Goal: Task Accomplishment & Management: Use online tool/utility

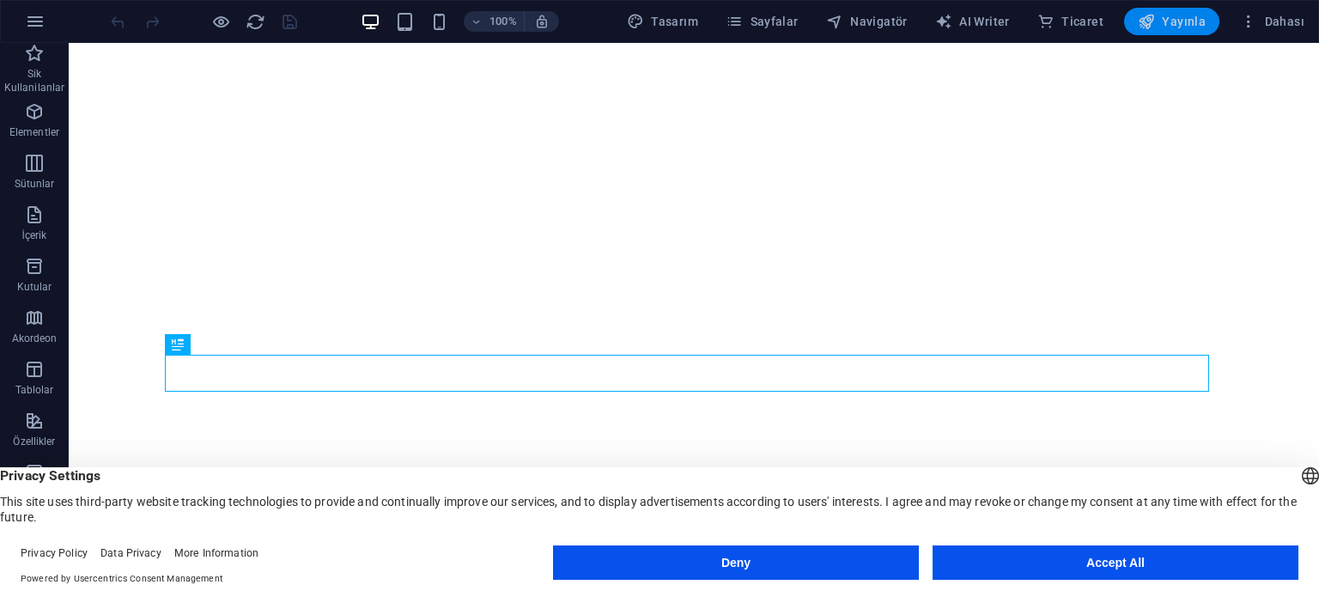
click at [1153, 22] on icon "button" at bounding box center [1145, 21] width 17 height 17
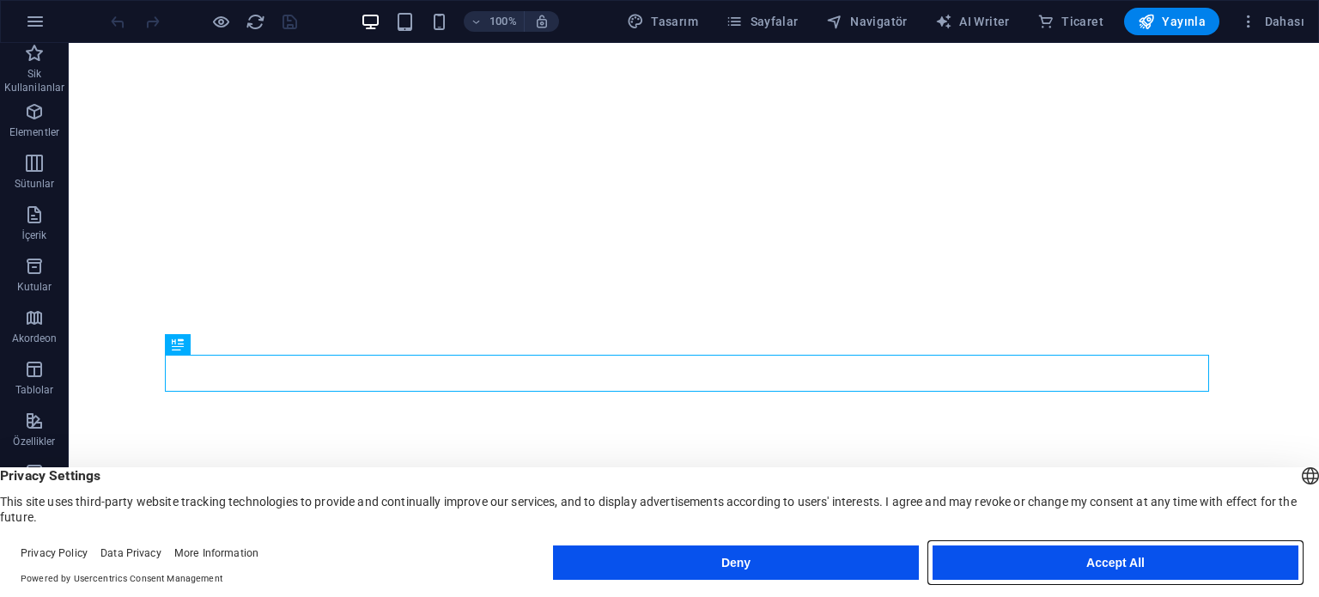
click at [1105, 554] on button "Accept All" at bounding box center [1115, 562] width 366 height 34
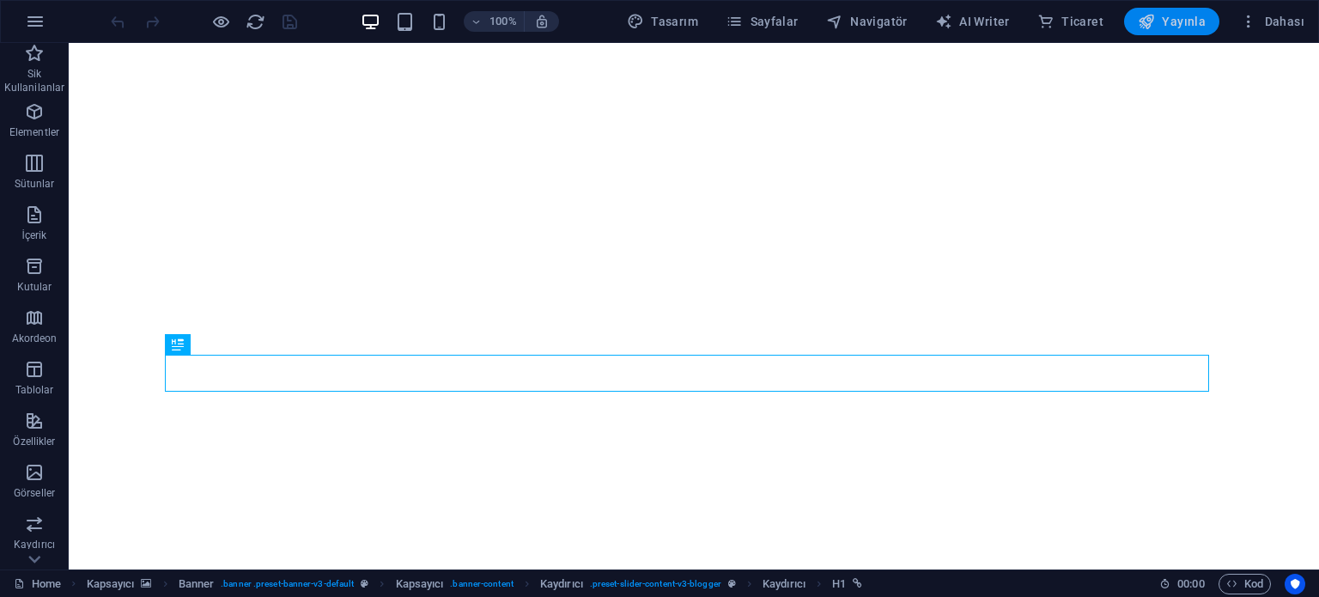
click at [1174, 21] on span "Yayınla" at bounding box center [1171, 21] width 68 height 17
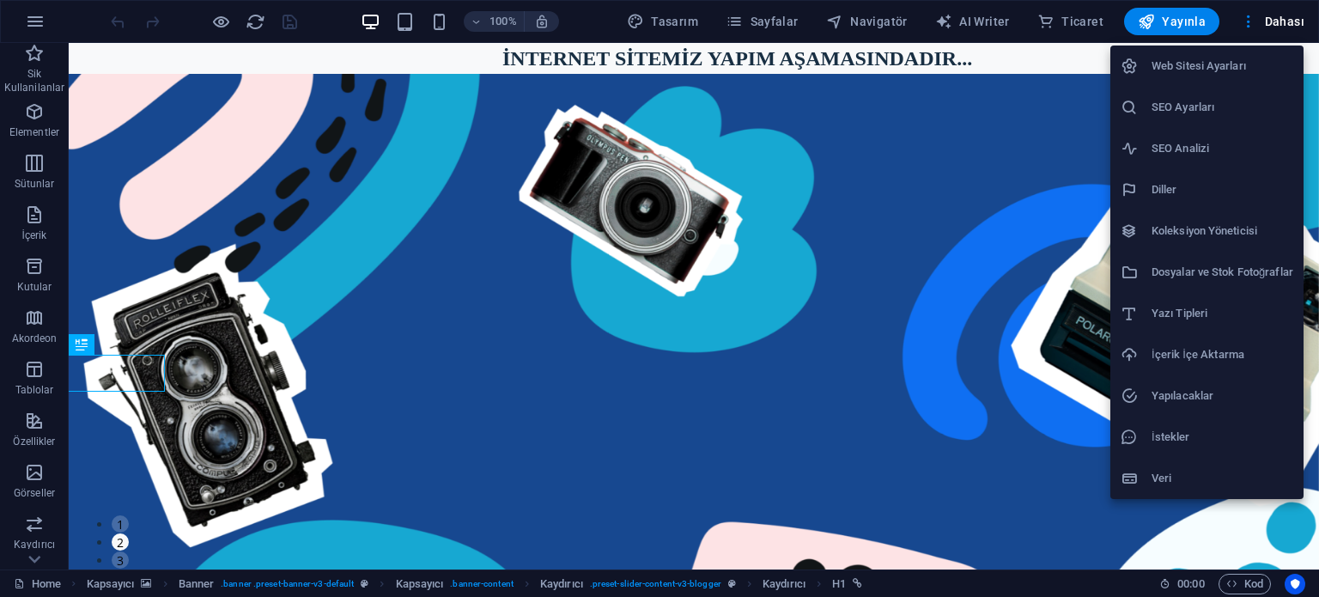
click at [300, 202] on div at bounding box center [659, 298] width 1319 height 597
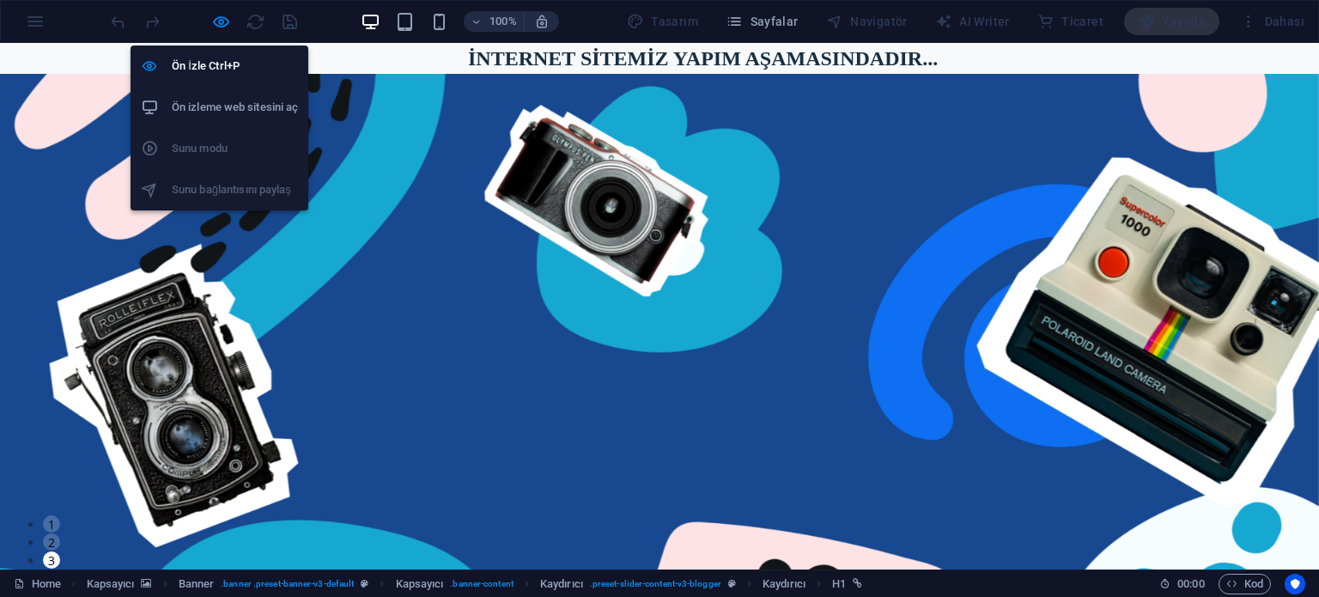
click at [221, 111] on h6 "Ön izleme web sitesini aç" at bounding box center [235, 107] width 126 height 21
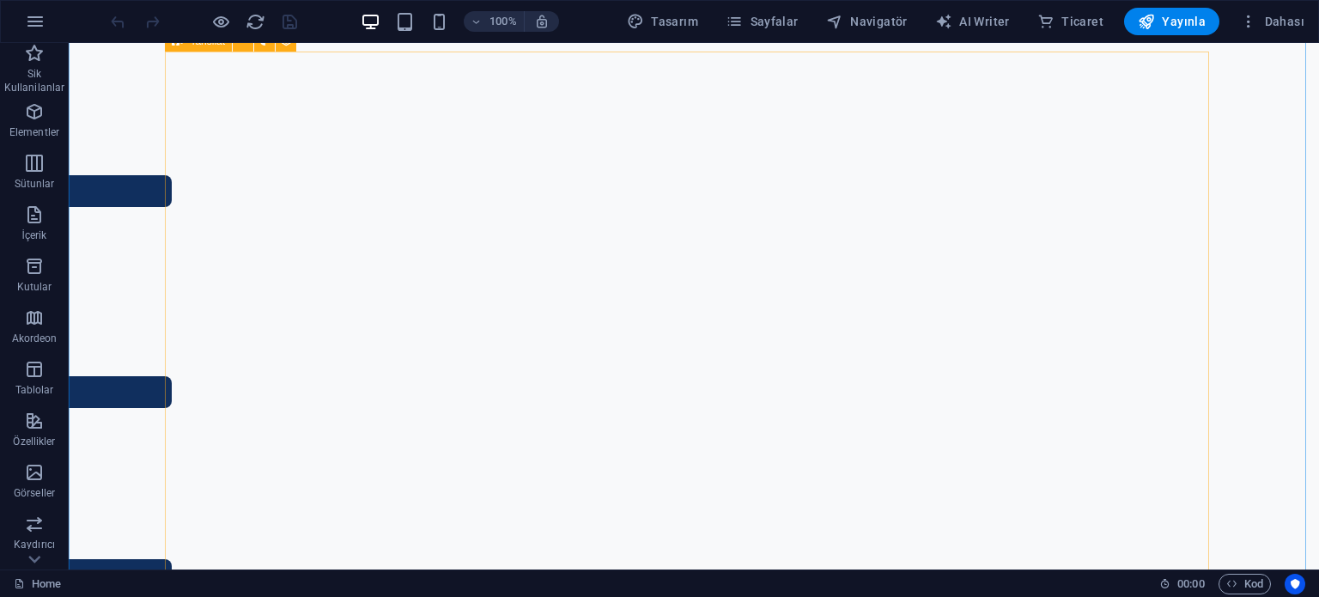
scroll to position [1155, 0]
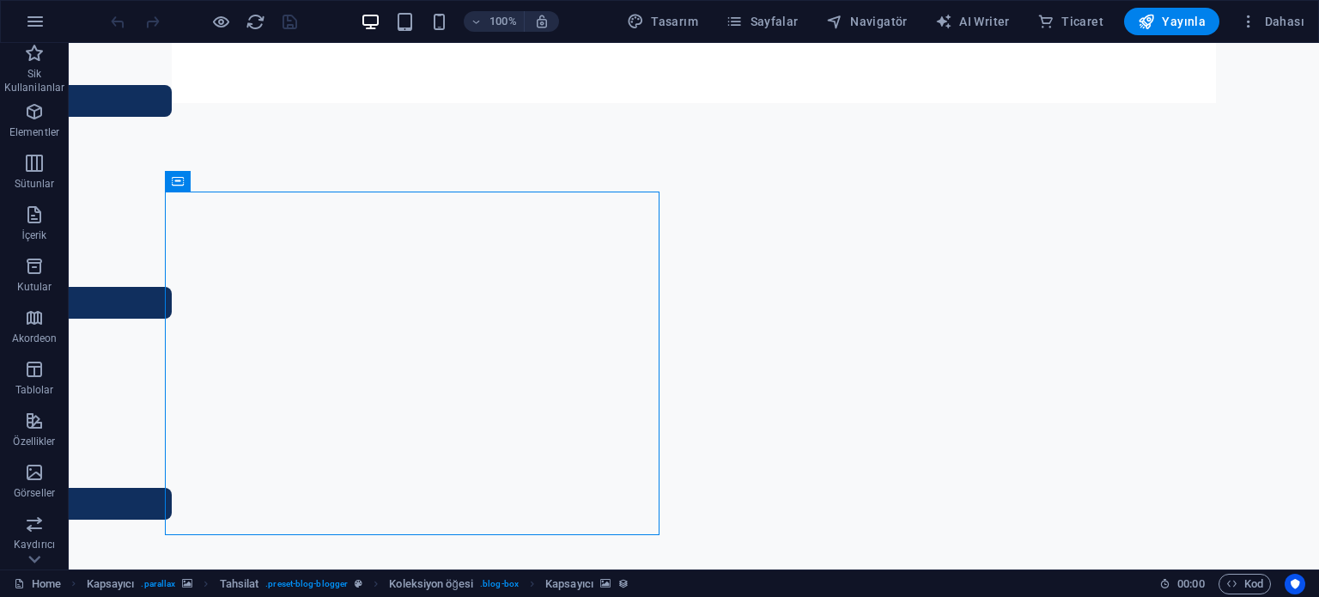
scroll to position [1030, 0]
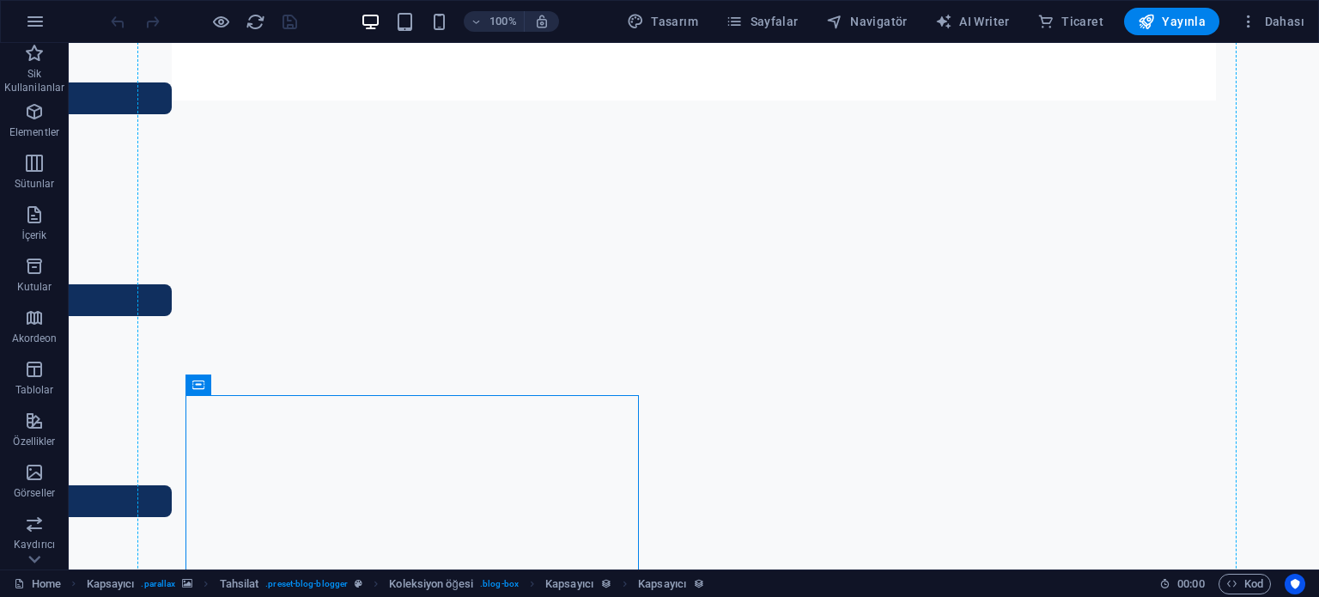
drag, startPoint x: 614, startPoint y: 401, endPoint x: 602, endPoint y: 339, distance: 63.0
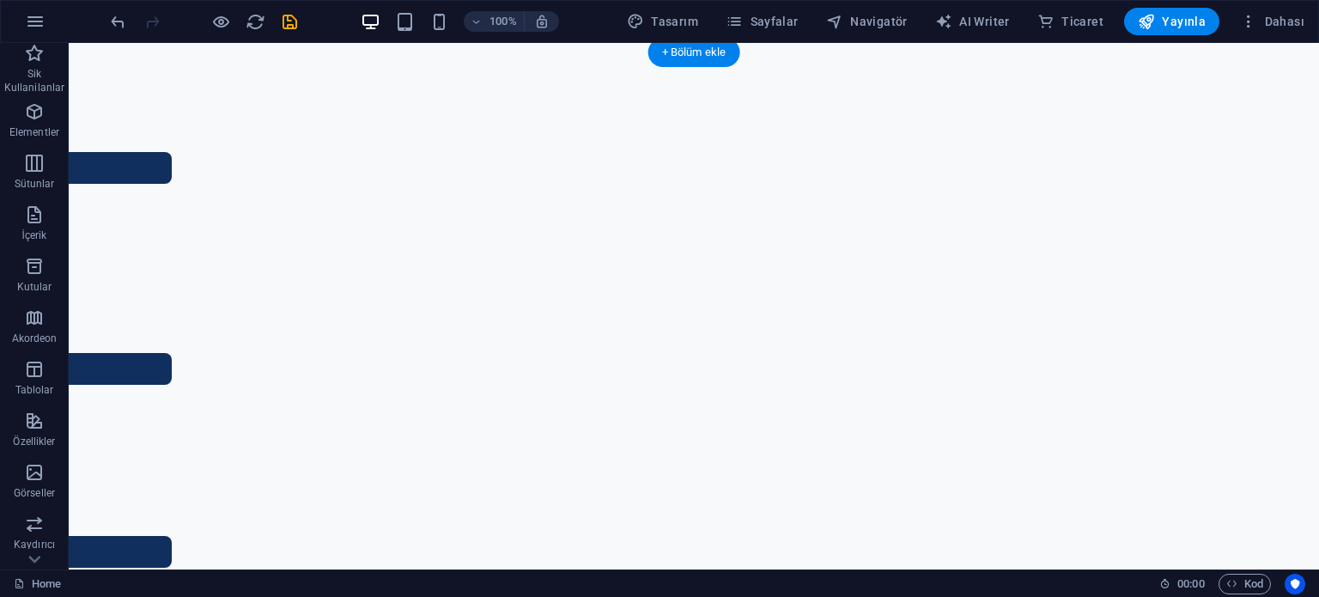
scroll to position [1163, 0]
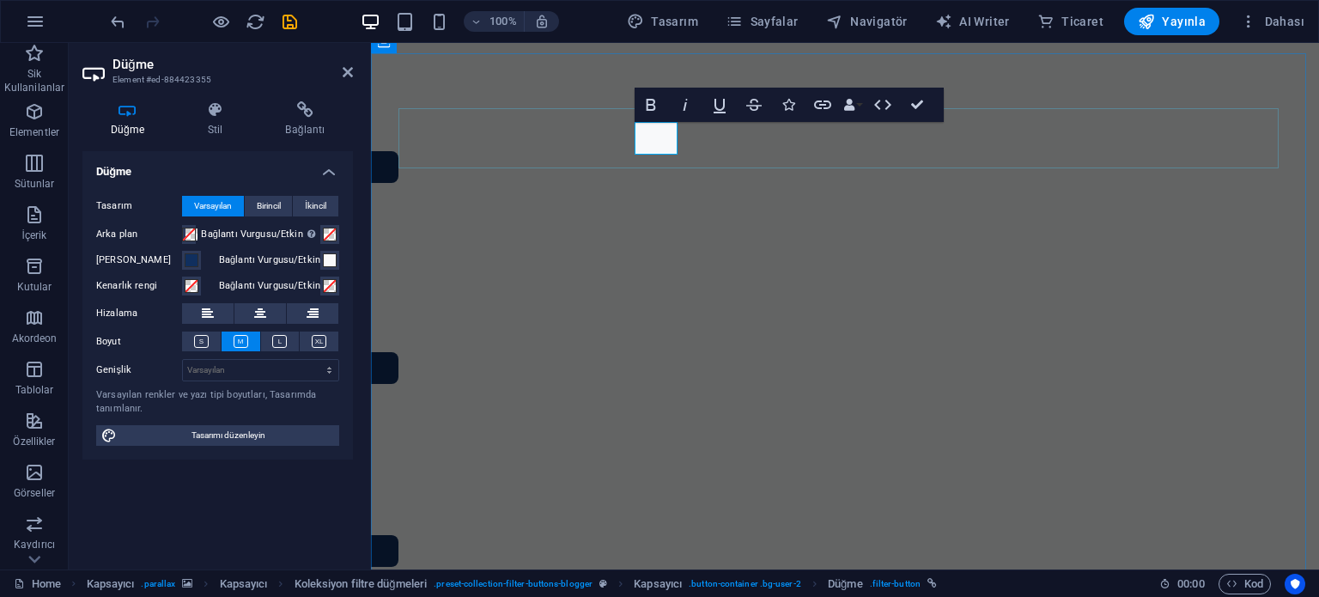
scroll to position [1174, 0]
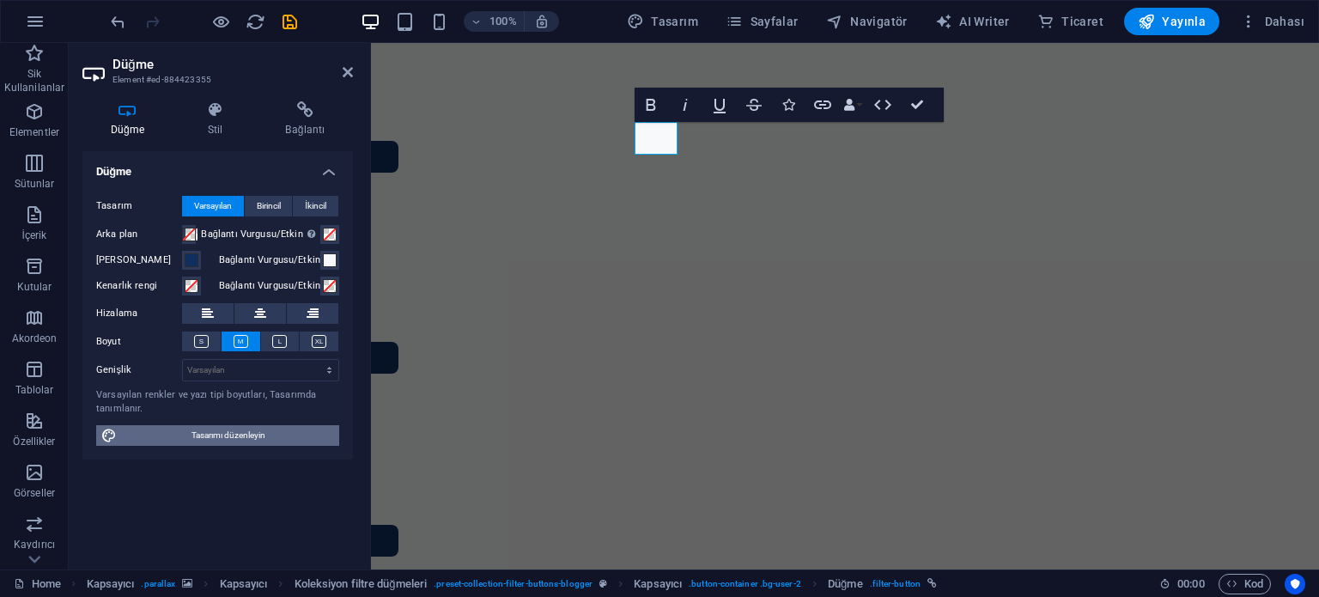
click at [239, 429] on span "Tasarımı düzenleyin" at bounding box center [228, 435] width 212 height 21
select select "px"
select select "400"
select select "px"
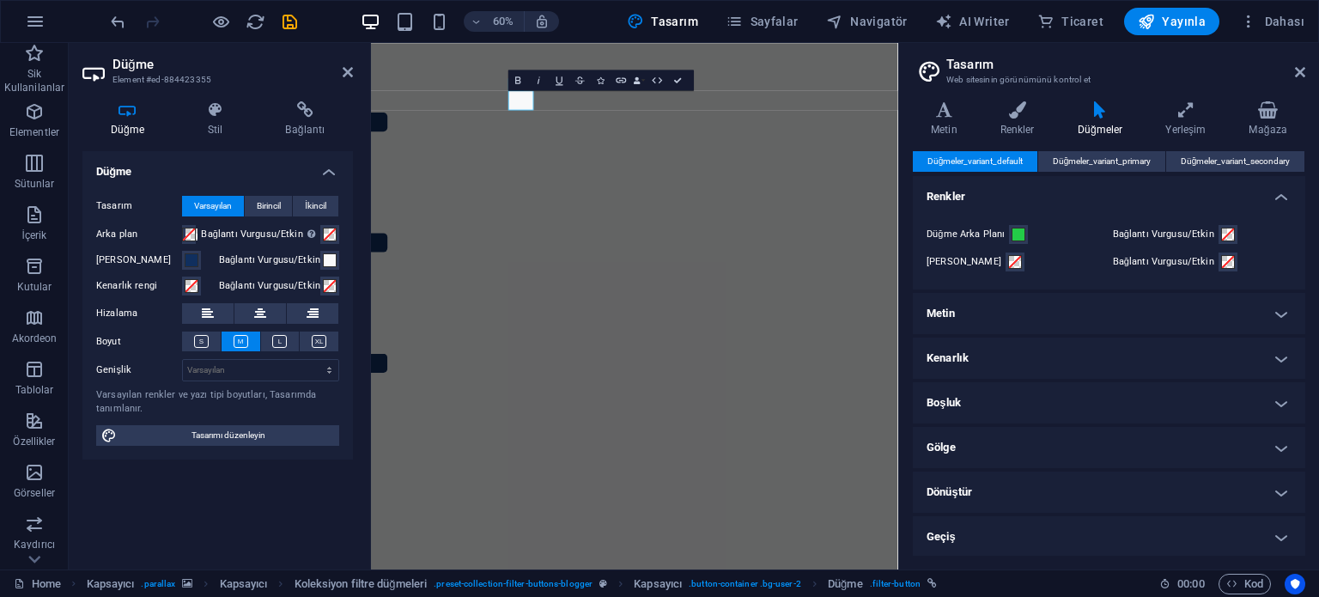
scroll to position [0, 0]
click at [1298, 67] on icon at bounding box center [1300, 72] width 10 height 14
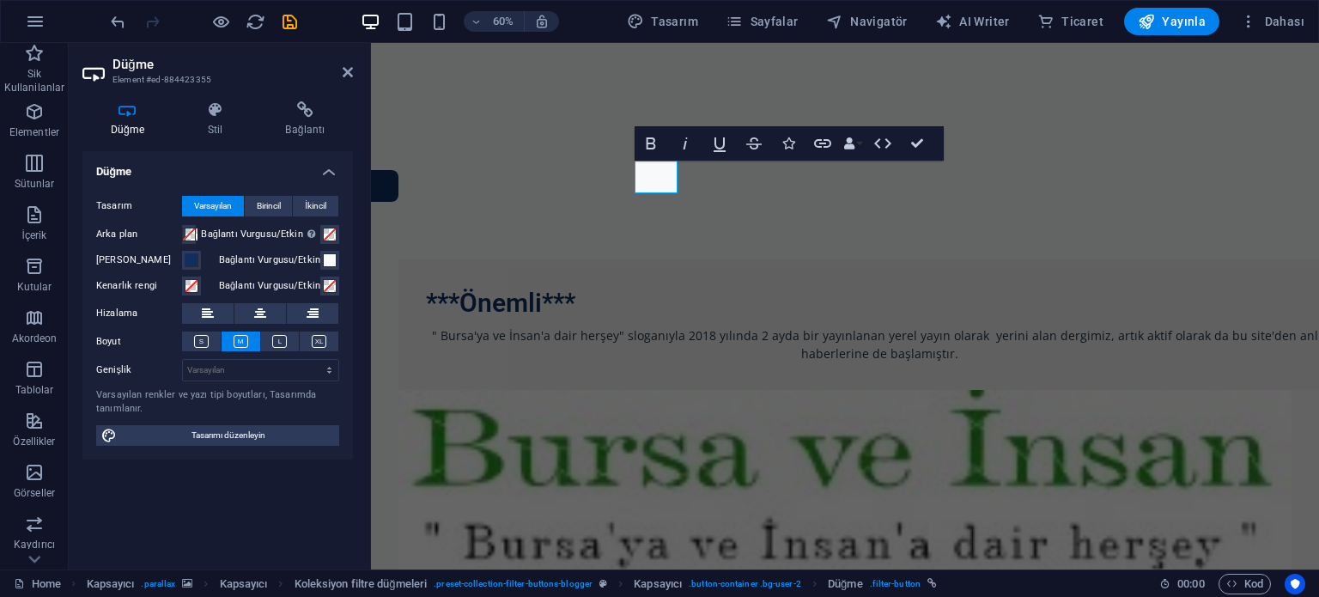
scroll to position [1174, 0]
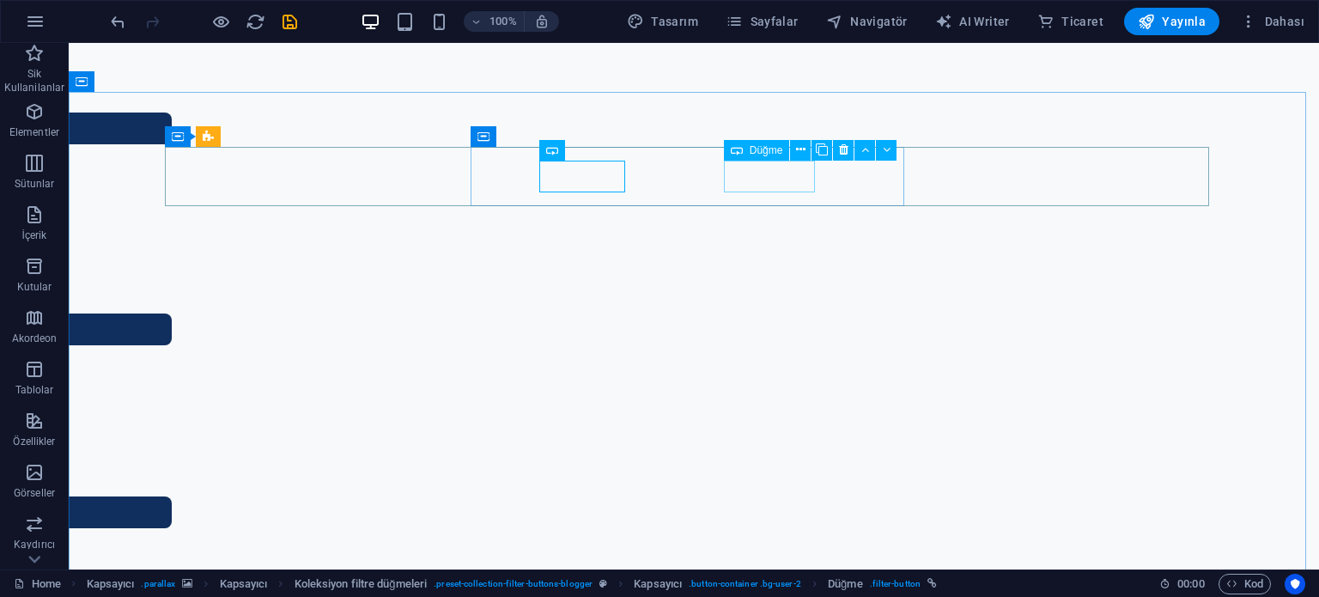
drag, startPoint x: 426, startPoint y: 147, endPoint x: 729, endPoint y: 145, distance: 303.0
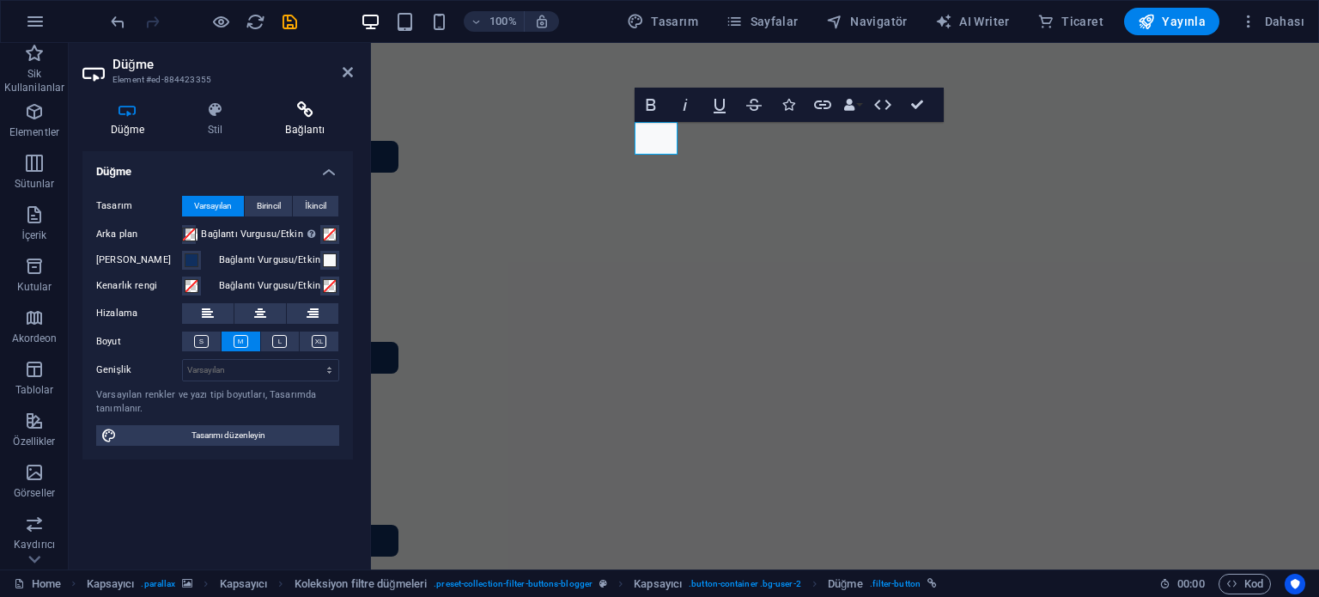
click at [285, 108] on icon at bounding box center [305, 109] width 95 height 17
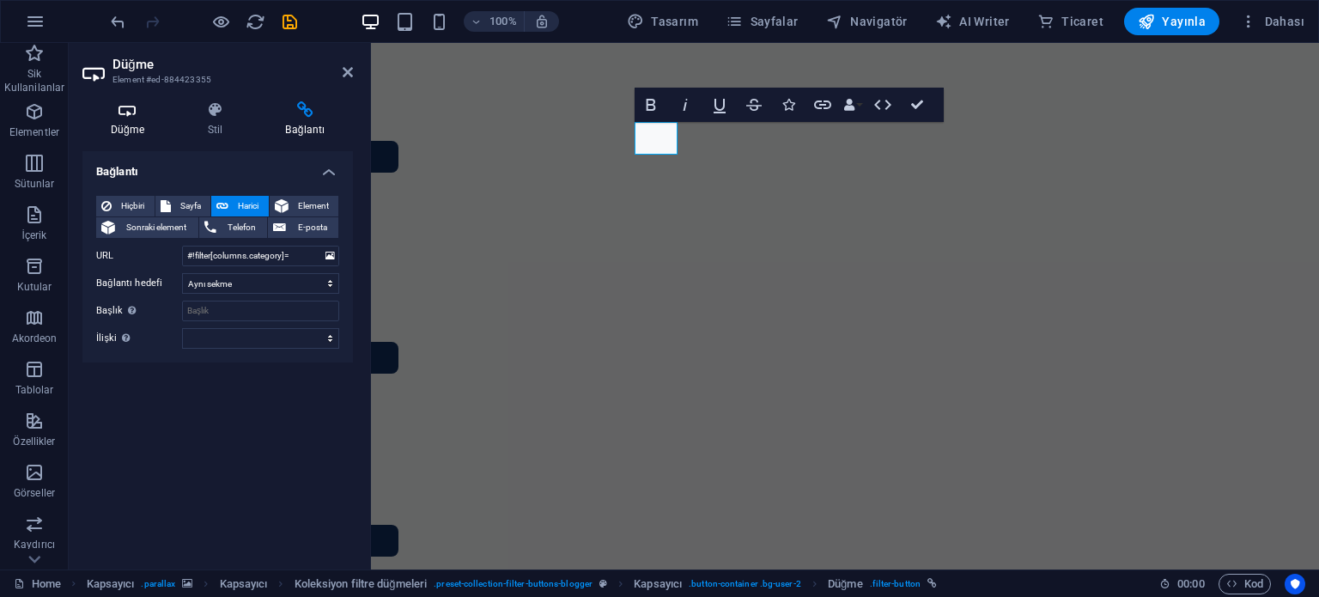
click at [141, 111] on icon at bounding box center [127, 109] width 90 height 17
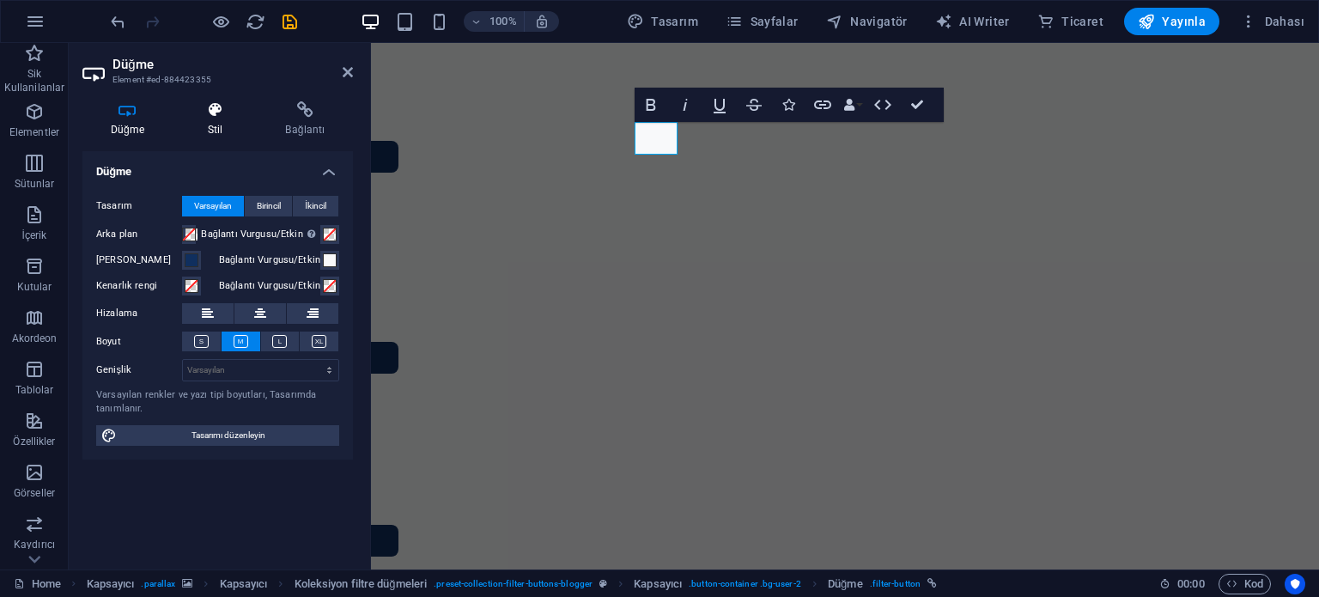
click at [218, 119] on h4 "Stil" at bounding box center [218, 119] width 78 height 36
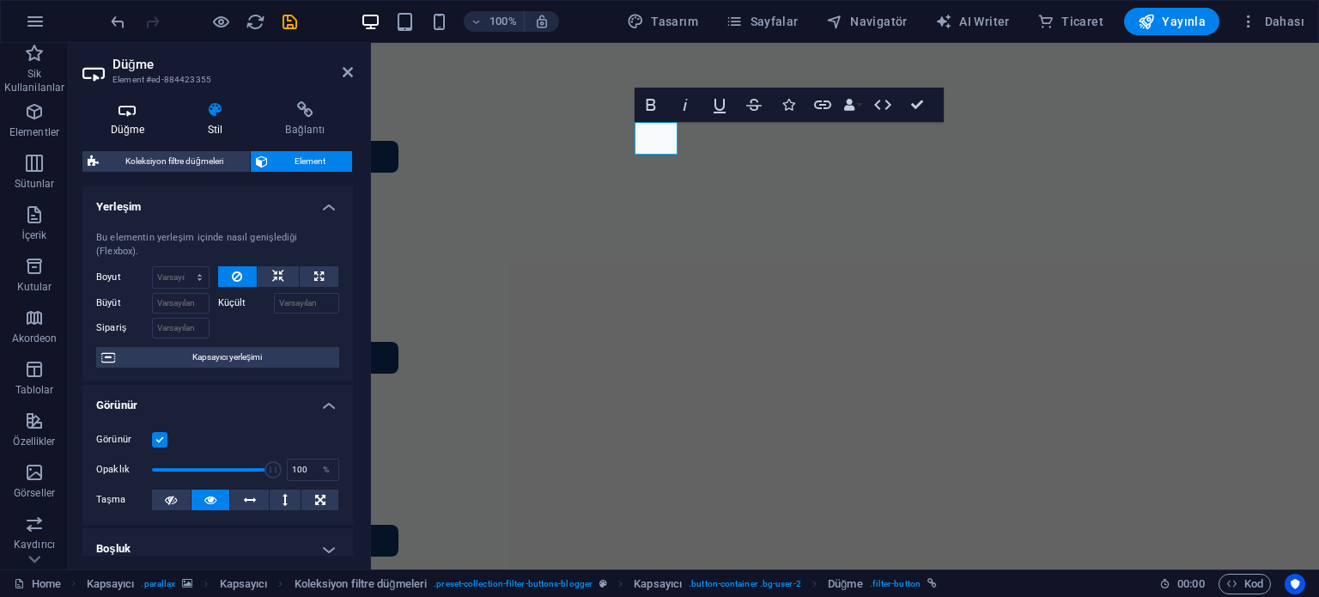
click at [149, 118] on h4 "Düğme" at bounding box center [130, 119] width 97 height 36
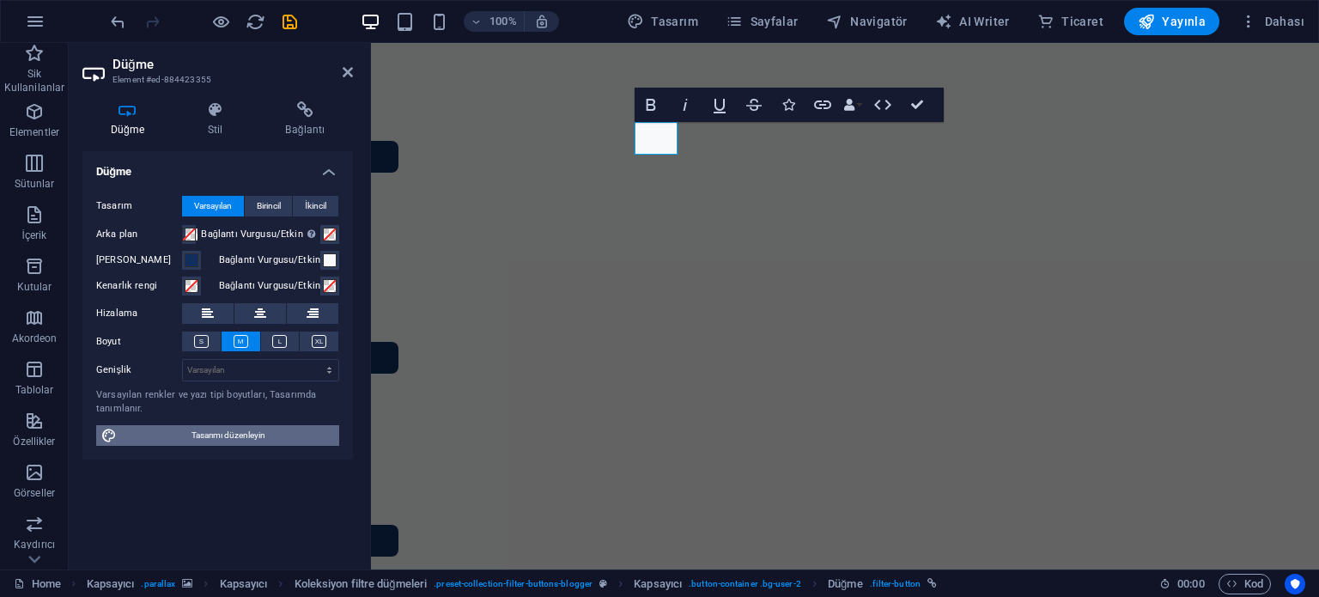
click at [189, 432] on span "Tasarımı düzenleyin" at bounding box center [228, 435] width 212 height 21
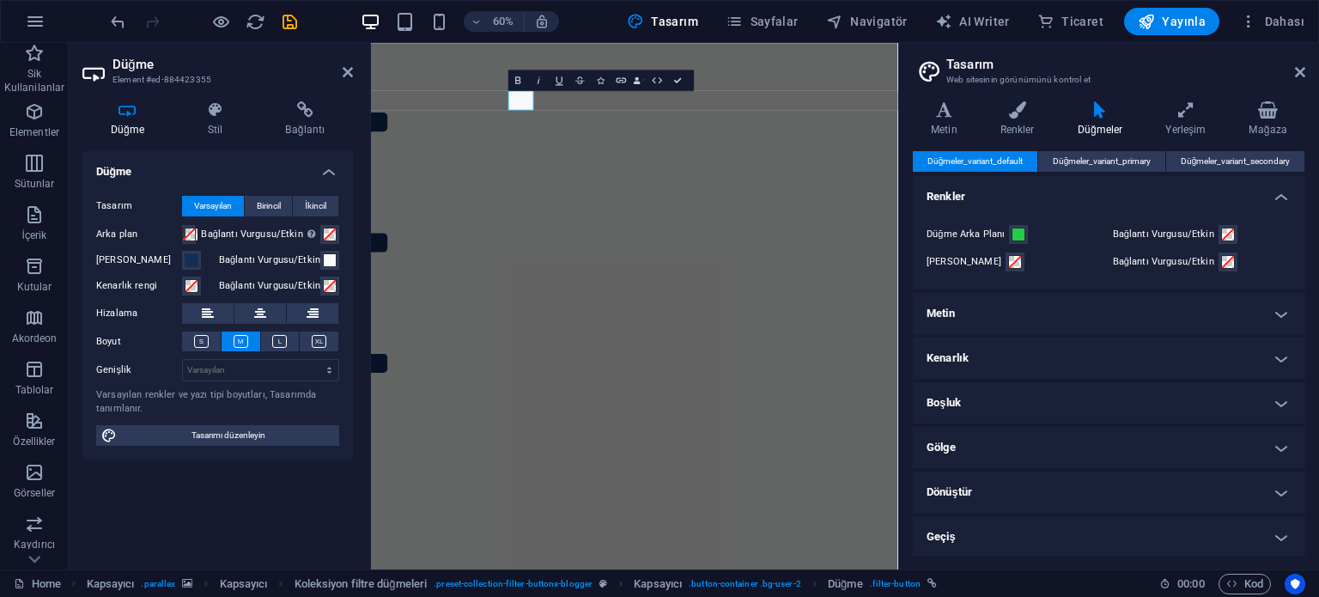
scroll to position [0, 0]
click at [353, 79] on aside "Düğme Element #ed-884423355 Düğme Stil Bağlantı Düğme Tasarım Varsayılan Birinc…" at bounding box center [220, 306] width 302 height 526
click at [349, 71] on icon at bounding box center [348, 72] width 10 height 14
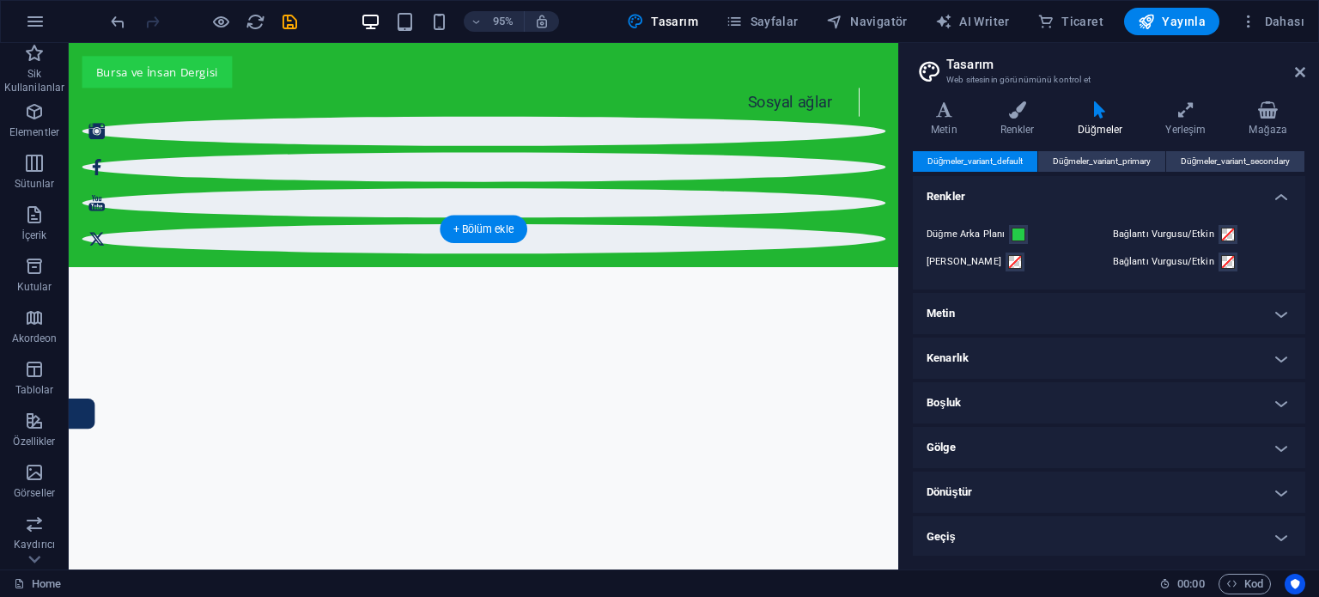
scroll to position [976, 0]
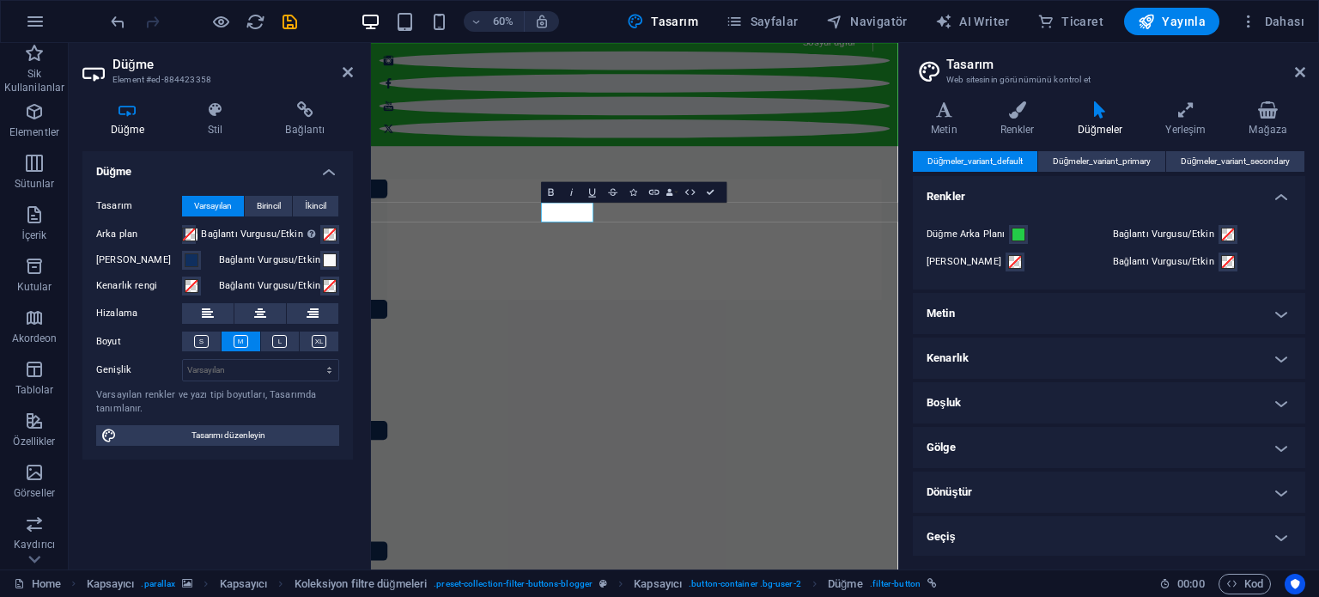
scroll to position [1303, 0]
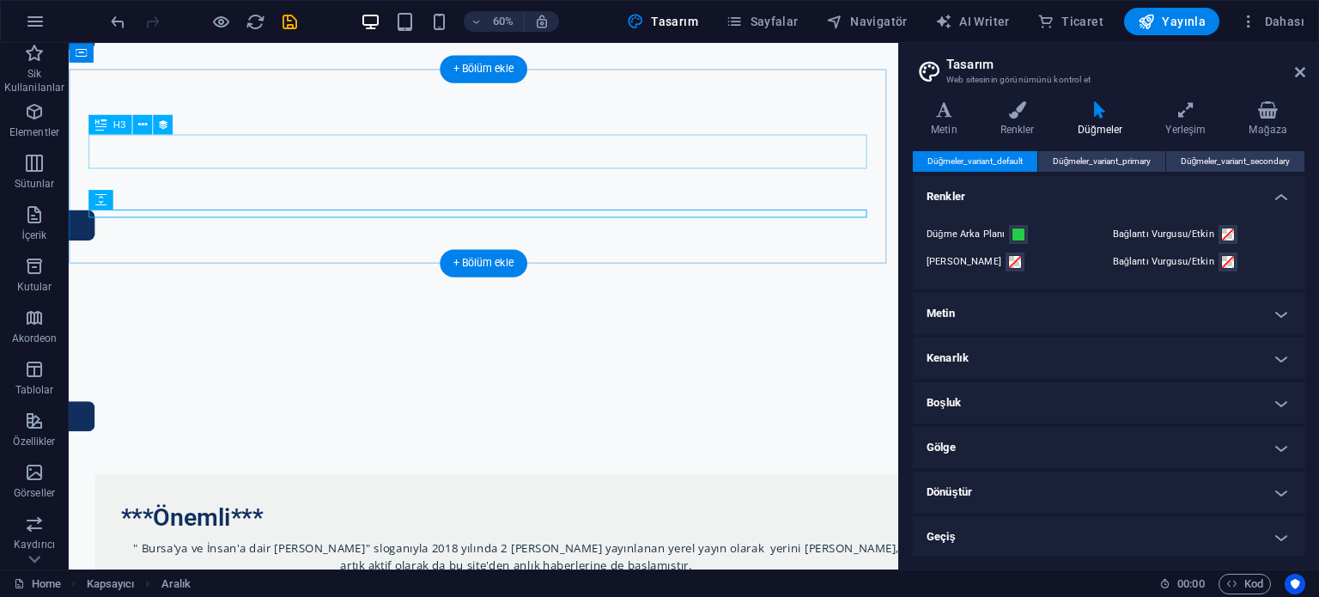
scroll to position [1012, 0]
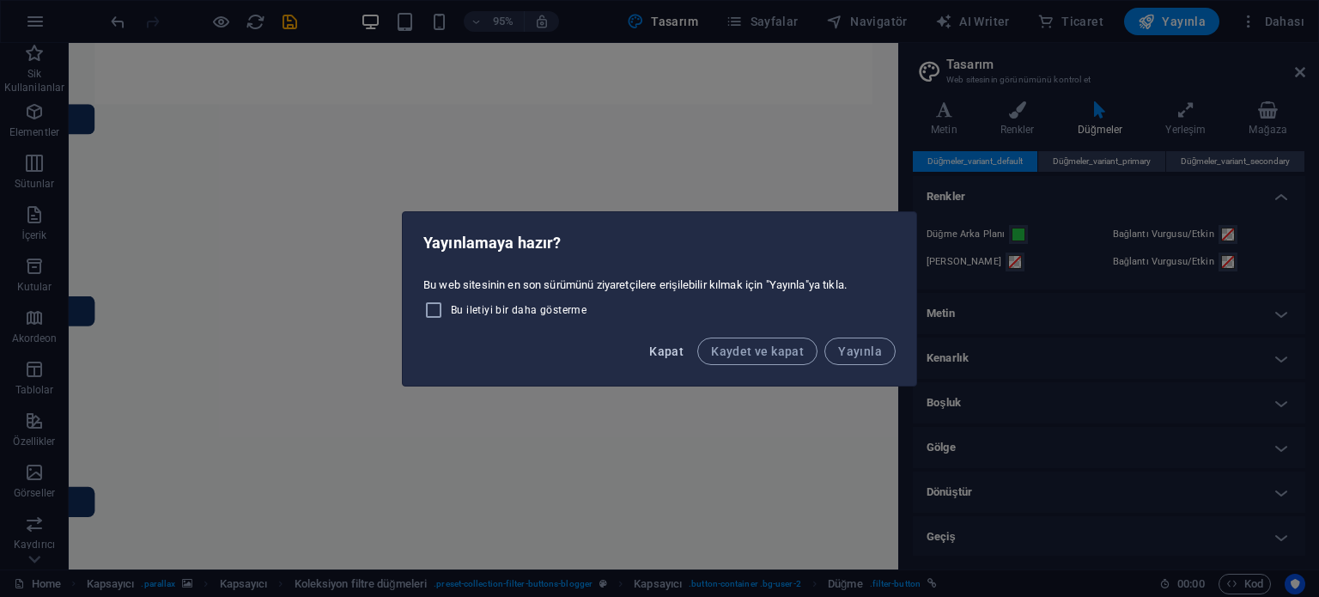
click at [682, 353] on span "Kapat" at bounding box center [666, 351] width 34 height 14
